Goal: Transaction & Acquisition: Book appointment/travel/reservation

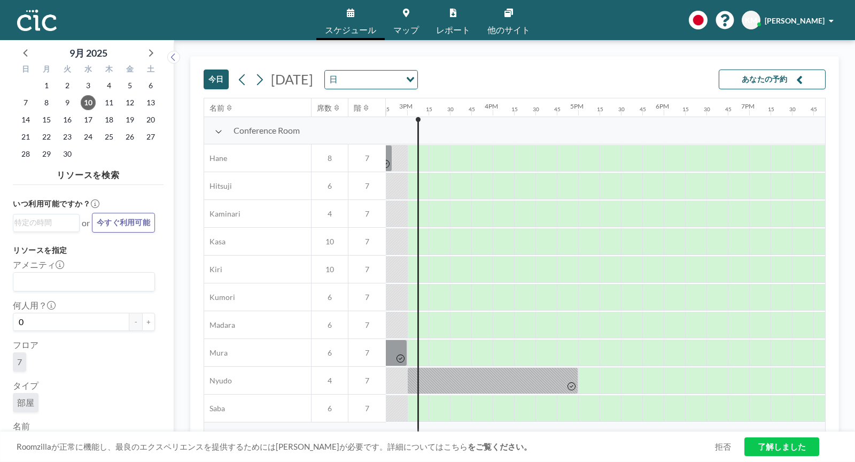
scroll to position [14, 0]
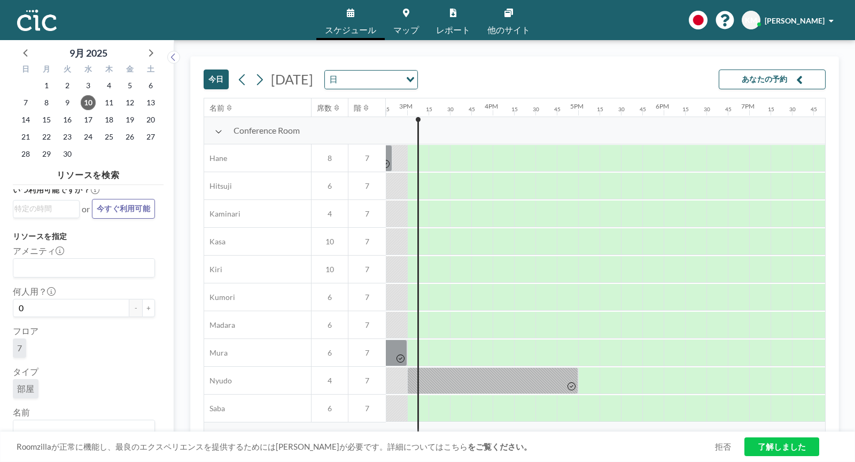
click at [26, 388] on span "部屋" at bounding box center [25, 388] width 17 height 11
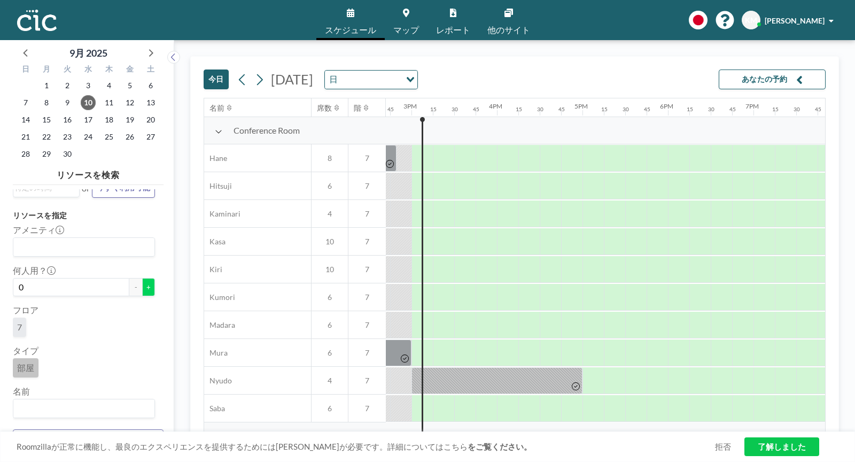
scroll to position [0, 1262]
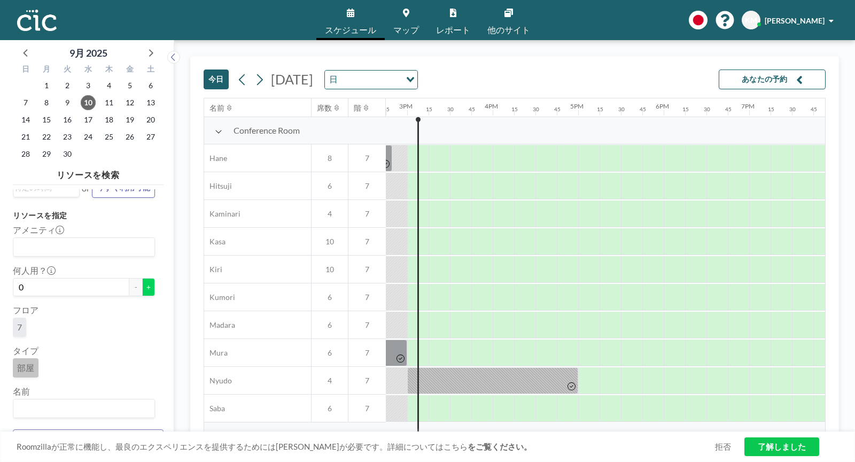
click at [149, 288] on button "+" at bounding box center [148, 287] width 13 height 18
type input "1"
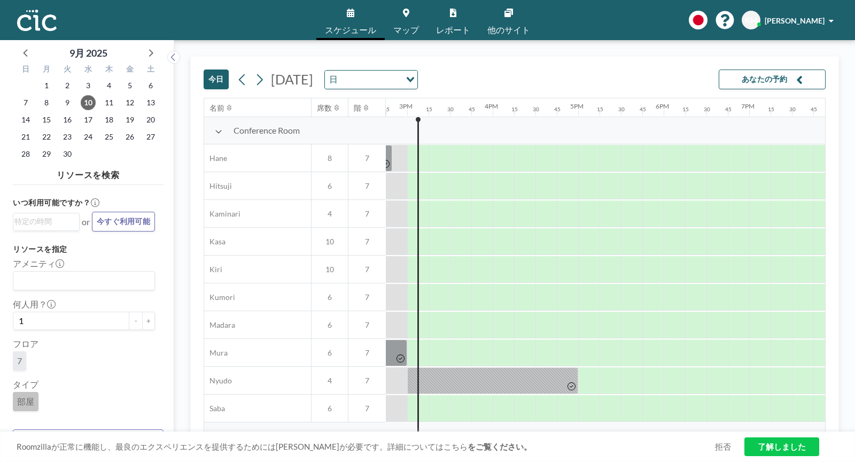
scroll to position [0, 0]
click at [68, 212] on div "いつ利用可能ですか？ Loading... or 今すぐ利用可能" at bounding box center [84, 215] width 142 height 35
click at [68, 223] on input "Search for option" at bounding box center [43, 222] width 59 height 13
click at [43, 281] on li "5:00 pm" at bounding box center [46, 275] width 65 height 17
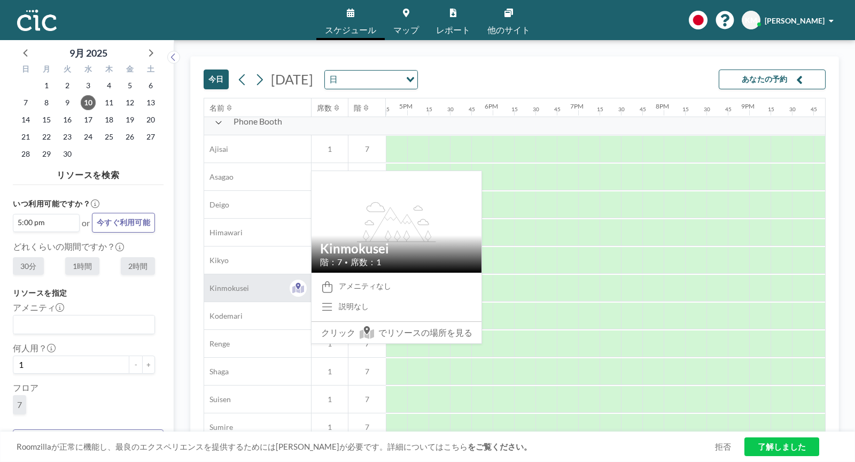
scroll to position [388, 1433]
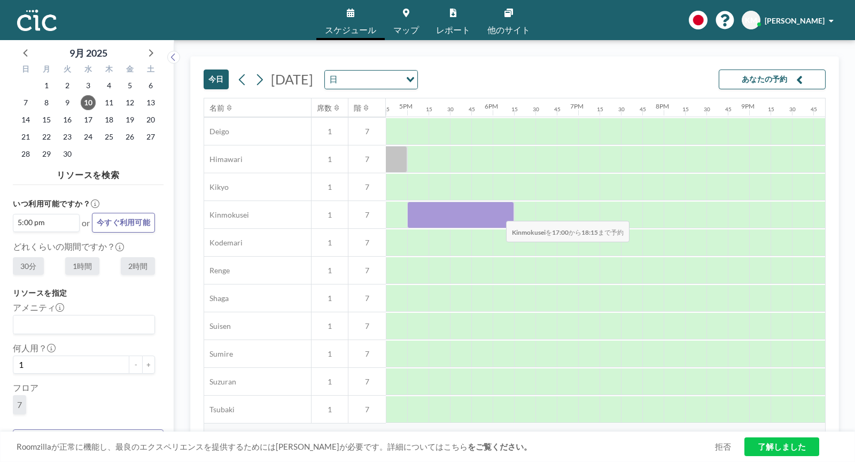
drag, startPoint x: 408, startPoint y: 213, endPoint x: 498, endPoint y: 213, distance: 89.8
click at [498, 213] on div at bounding box center [460, 215] width 107 height 27
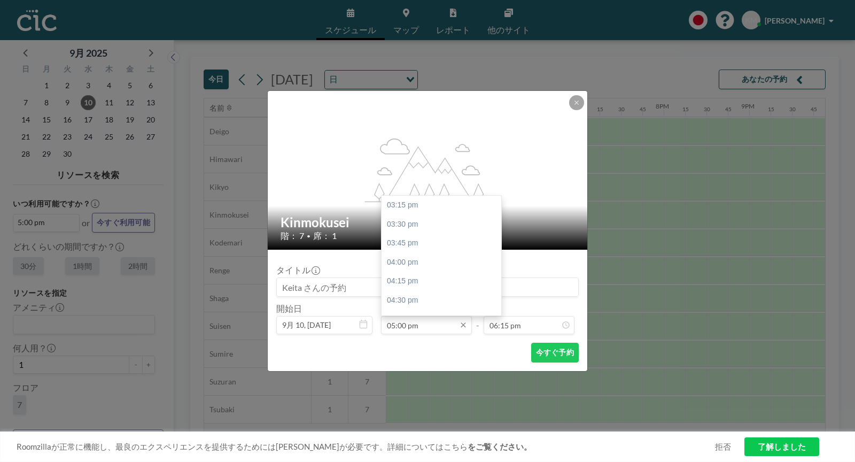
scroll to position [1388, 0]
click at [451, 323] on input "05:00 pm" at bounding box center [426, 325] width 91 height 18
click at [431, 207] on div "04:45 pm" at bounding box center [442, 201] width 120 height 19
type input "04:45 pm"
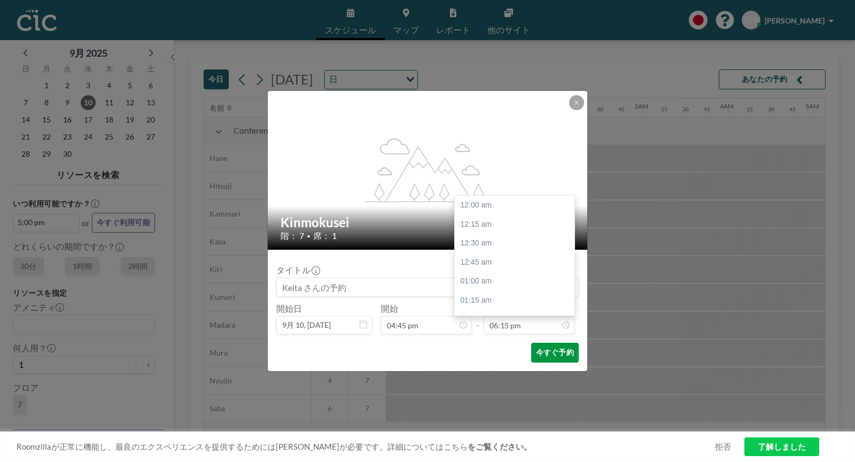
scroll to position [1388, 0]
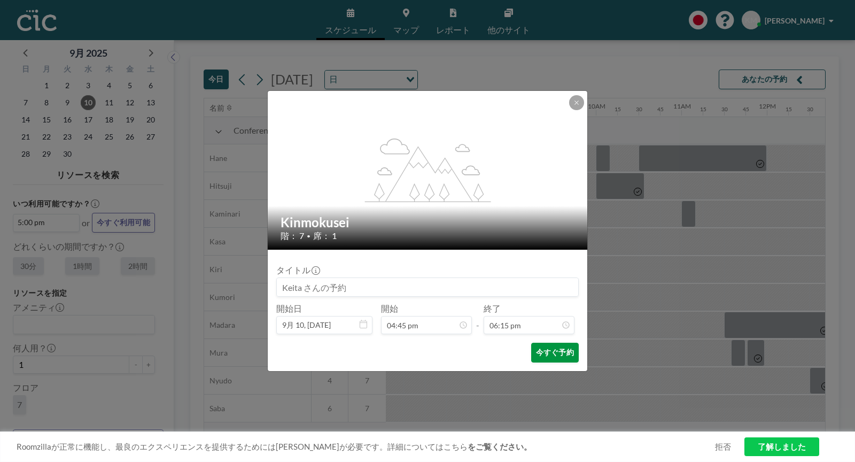
click at [542, 347] on button "今すぐ予約" at bounding box center [555, 353] width 48 height 20
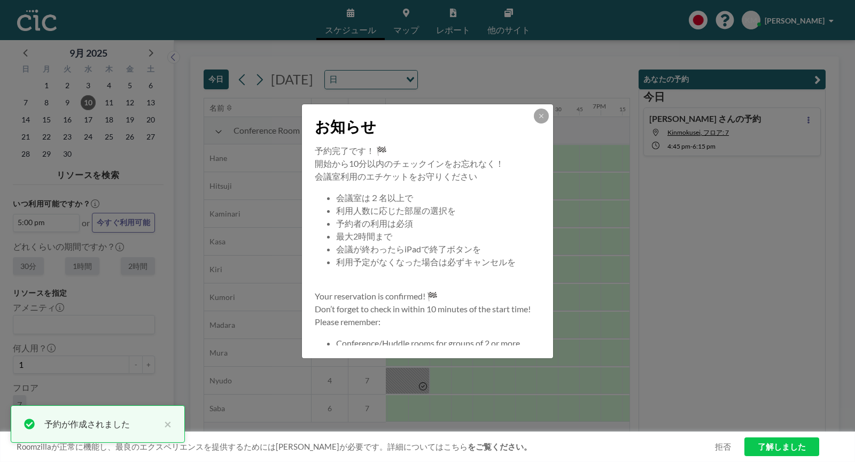
scroll to position [0, 1411]
click at [538, 107] on div "お知らせ" at bounding box center [427, 124] width 251 height 40
click at [538, 110] on button at bounding box center [541, 116] width 15 height 15
